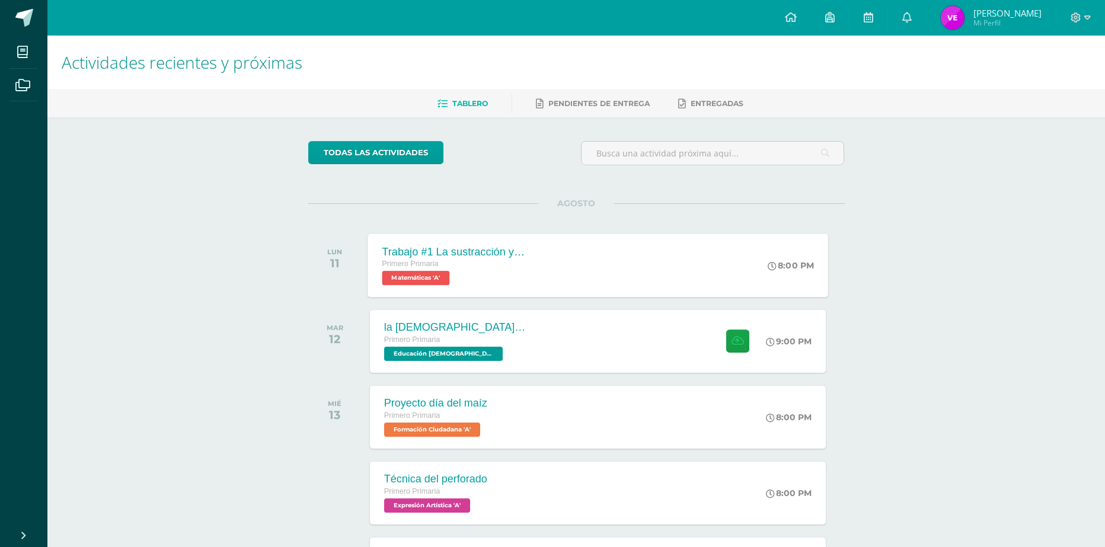
click at [510, 287] on div "Trabajo #1 La sustracción y su prueba Primero Primaria Matemáticas 'A'" at bounding box center [454, 265] width 173 height 63
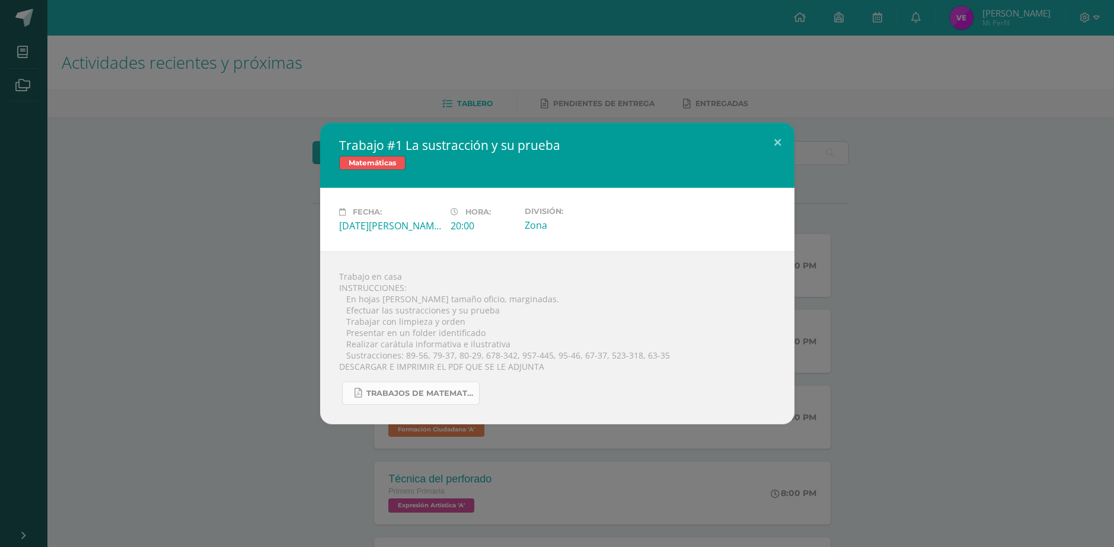
click at [407, 402] on link "TRABAJOS DE MATEMATICA 425.pdf" at bounding box center [411, 393] width 138 height 23
click at [178, 146] on div "Trabajo #1 La sustracción y su prueba Matemáticas Fecha: [DATE][PERSON_NAME] Ho…" at bounding box center [557, 274] width 1105 height 302
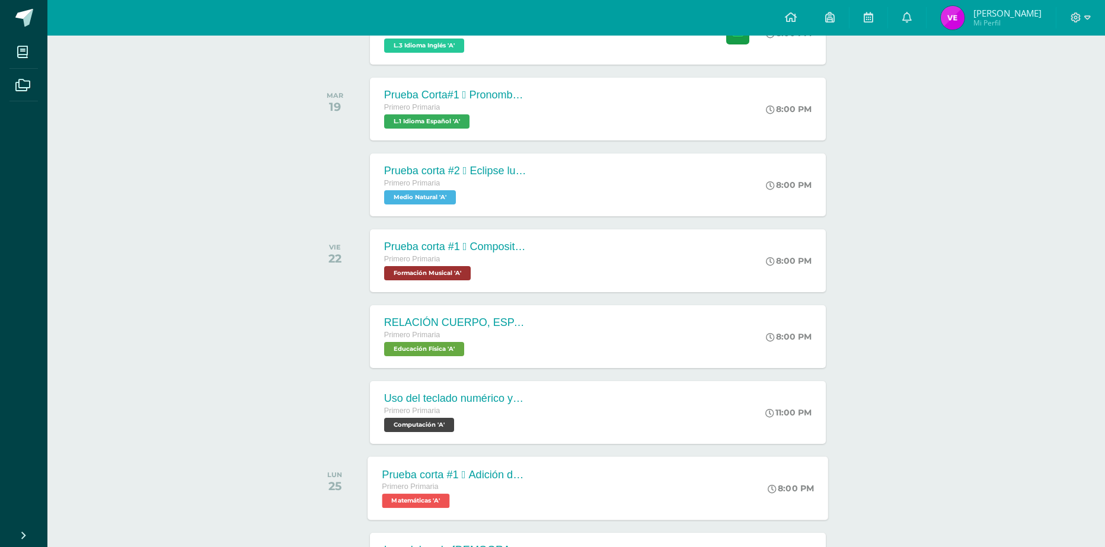
scroll to position [534, 0]
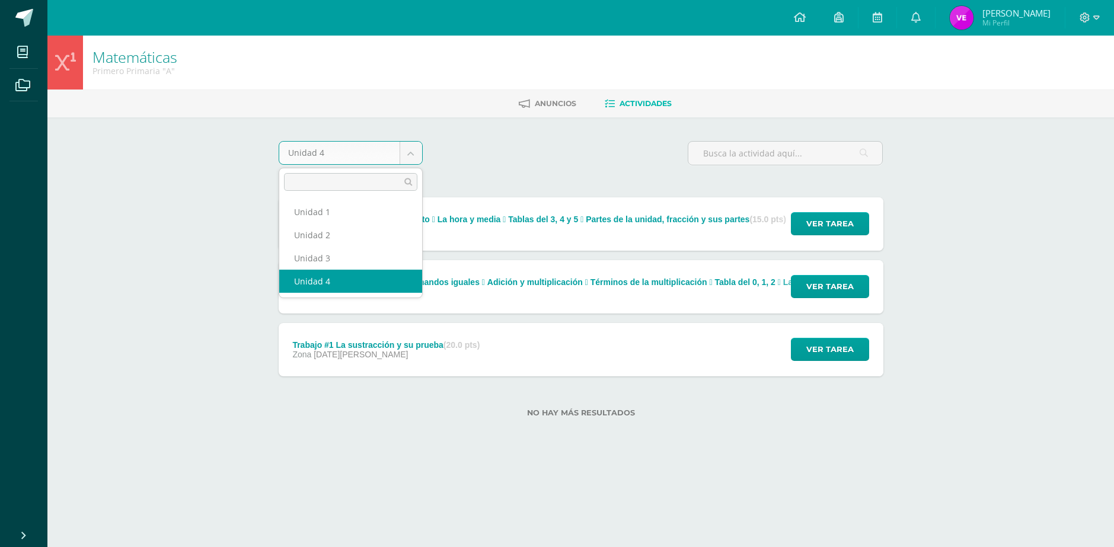
click at [419, 153] on body "Mis cursos Archivos Cerrar panel Computación Primero Primaria "A" Educación [DE…" at bounding box center [557, 227] width 1114 height 455
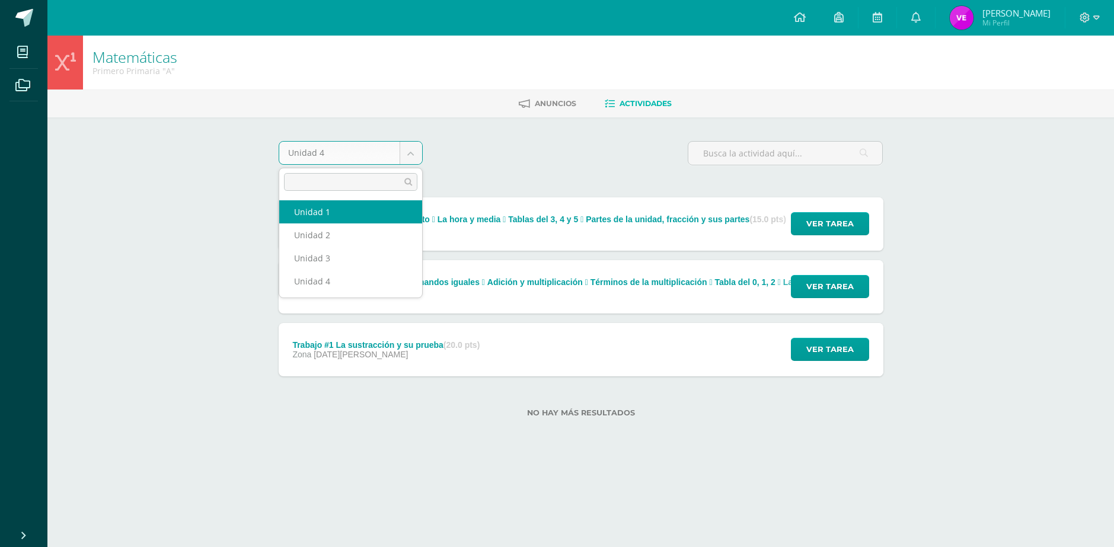
select select "Unidad 1"
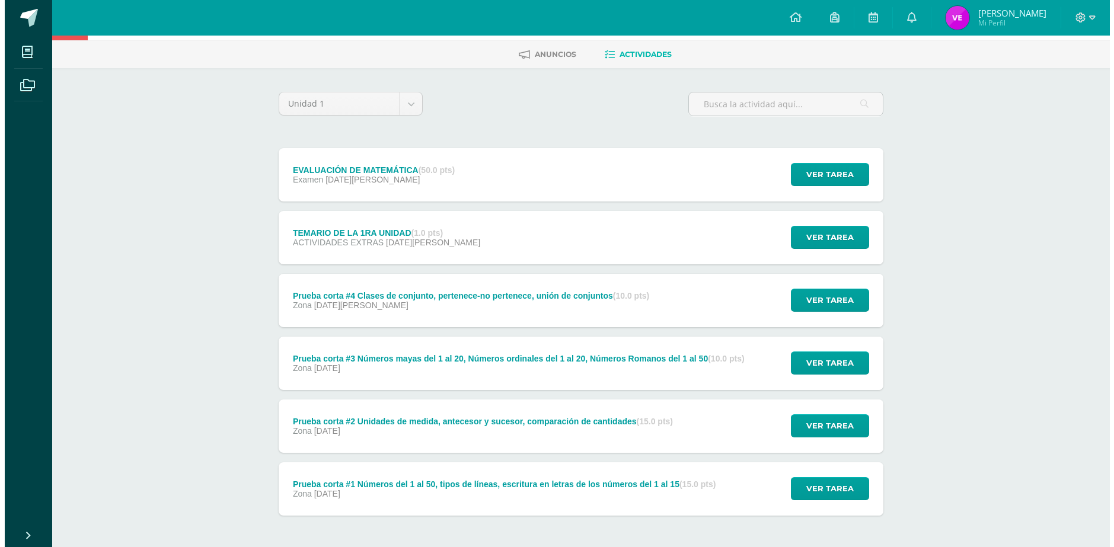
scroll to position [97, 0]
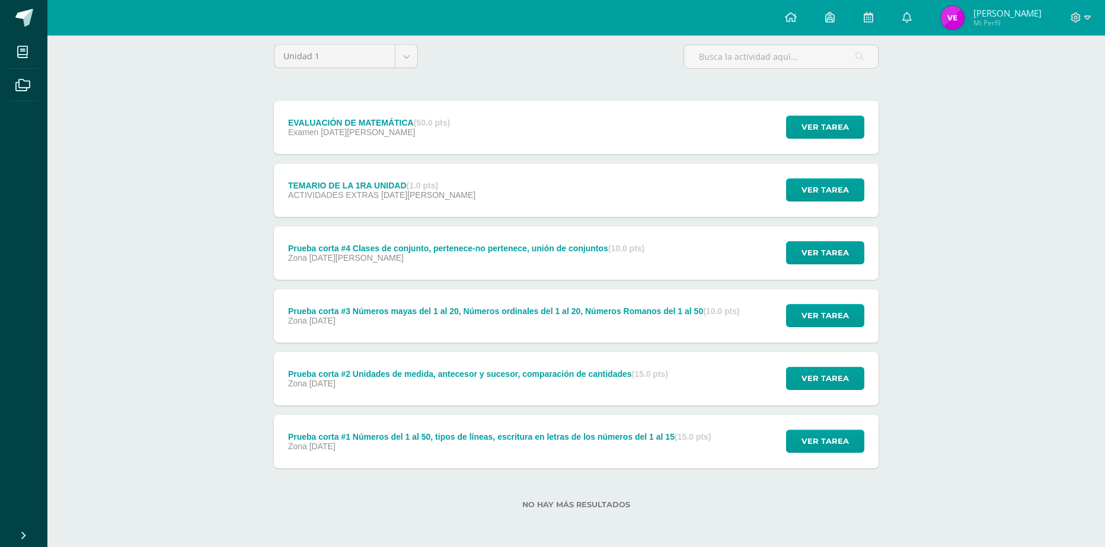
click at [402, 466] on div "Prueba corta #1 Números del 1 al 50, tipos de líneas, escritura en letras de lo…" at bounding box center [499, 441] width 451 height 53
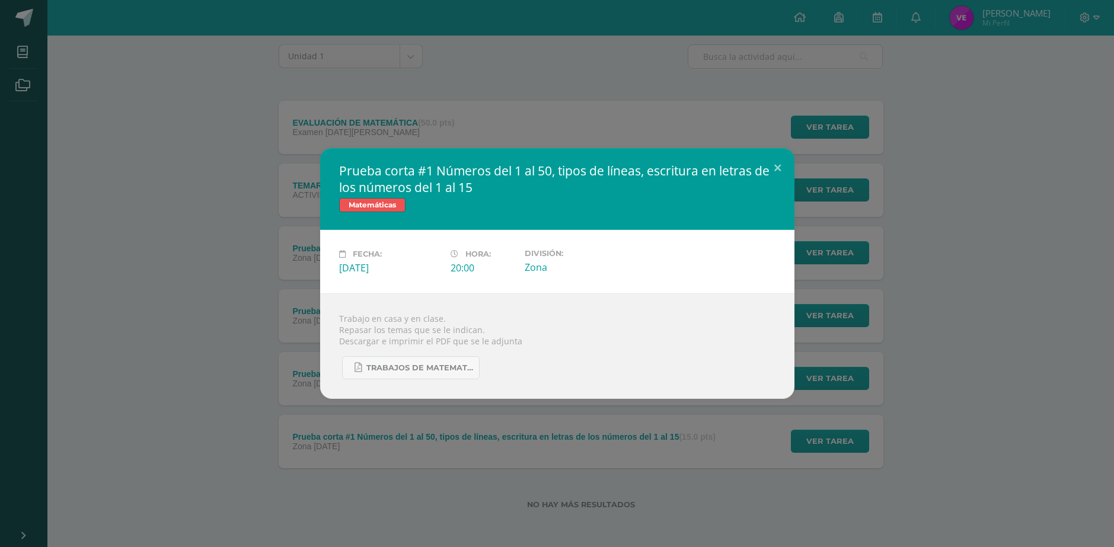
click at [386, 355] on div "TRABAJOS DE MATEMATICA 125.pdf" at bounding box center [557, 363] width 436 height 33
click at [387, 362] on link "TRABAJOS DE MATEMATICA 125.pdf" at bounding box center [411, 367] width 138 height 23
